Goal: Task Accomplishment & Management: Use online tool/utility

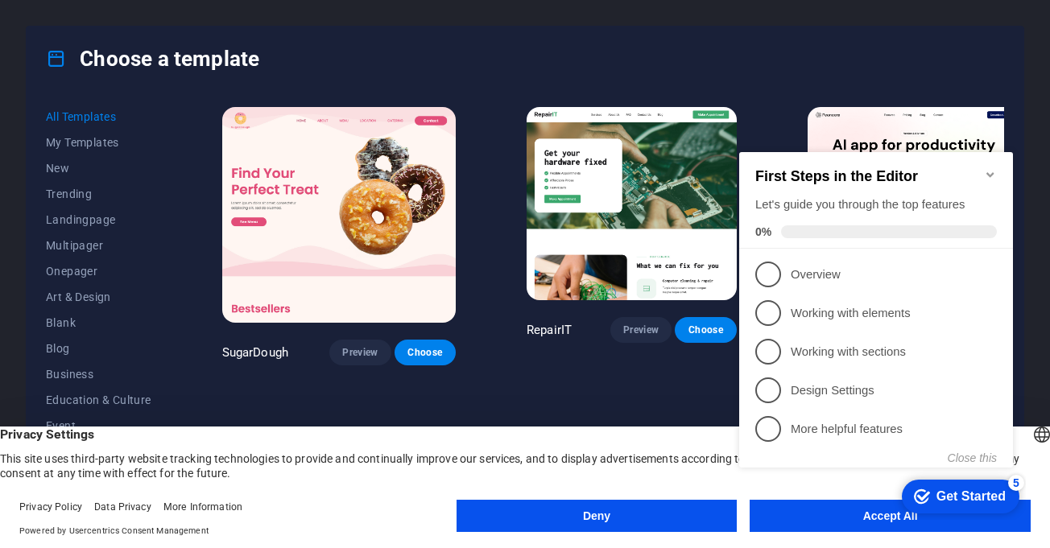
click at [990, 168] on icon "Minimize checklist" at bounding box center [990, 174] width 13 height 13
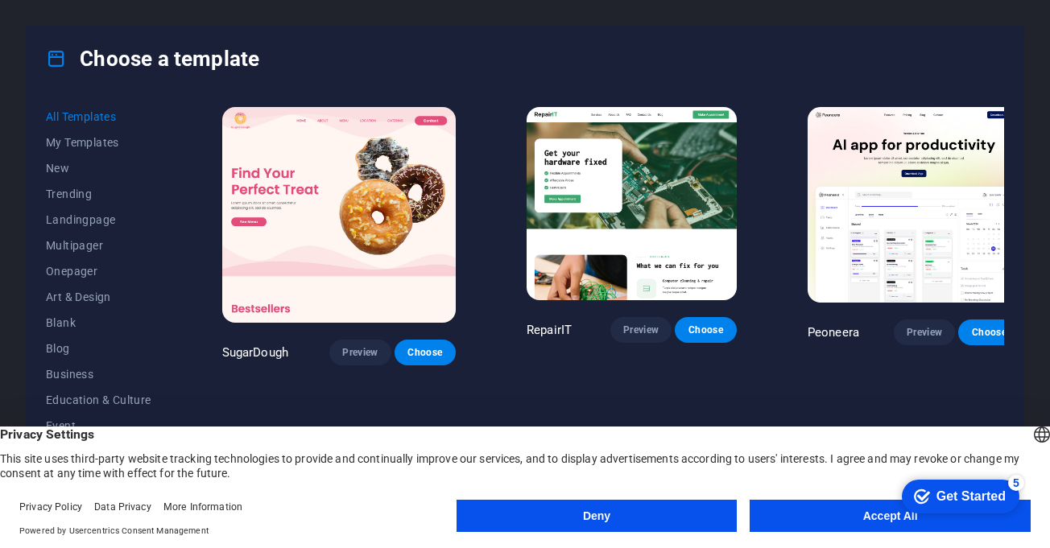
click at [809, 517] on button "Accept All" at bounding box center [890, 516] width 281 height 32
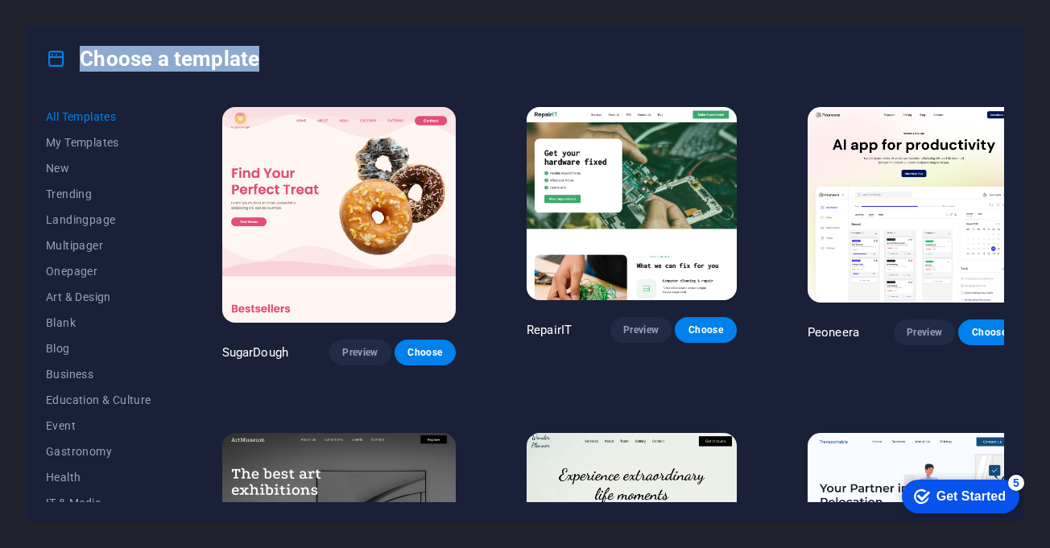
drag, startPoint x: 1049, startPoint y: 35, endPoint x: 976, endPoint y: 126, distance: 115.7
click at [1047, 84] on div "Choose a template All Templates My Templates New Trending Landingpage Multipage…" at bounding box center [525, 274] width 1050 height 548
